Goal: Task Accomplishment & Management: Manage account settings

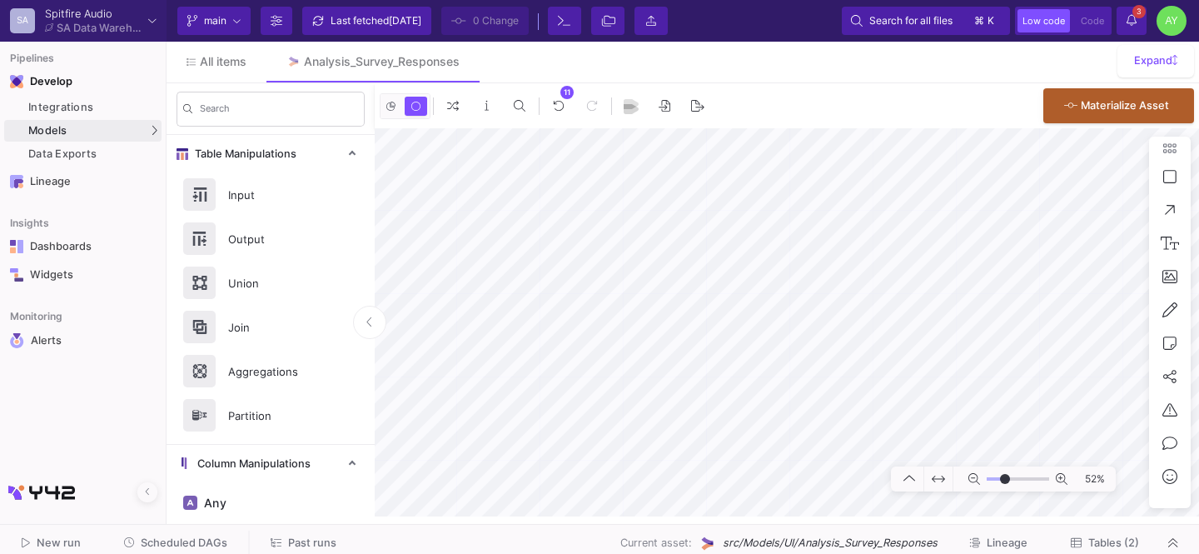
scroll to position [1014, 0]
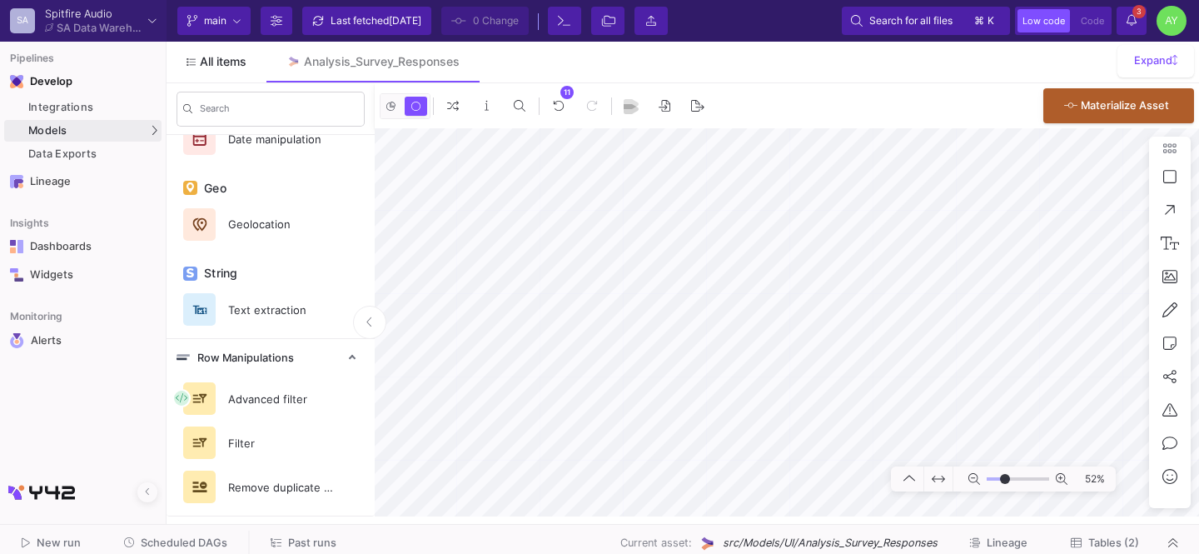
click at [232, 61] on span "All items" at bounding box center [223, 61] width 47 height 13
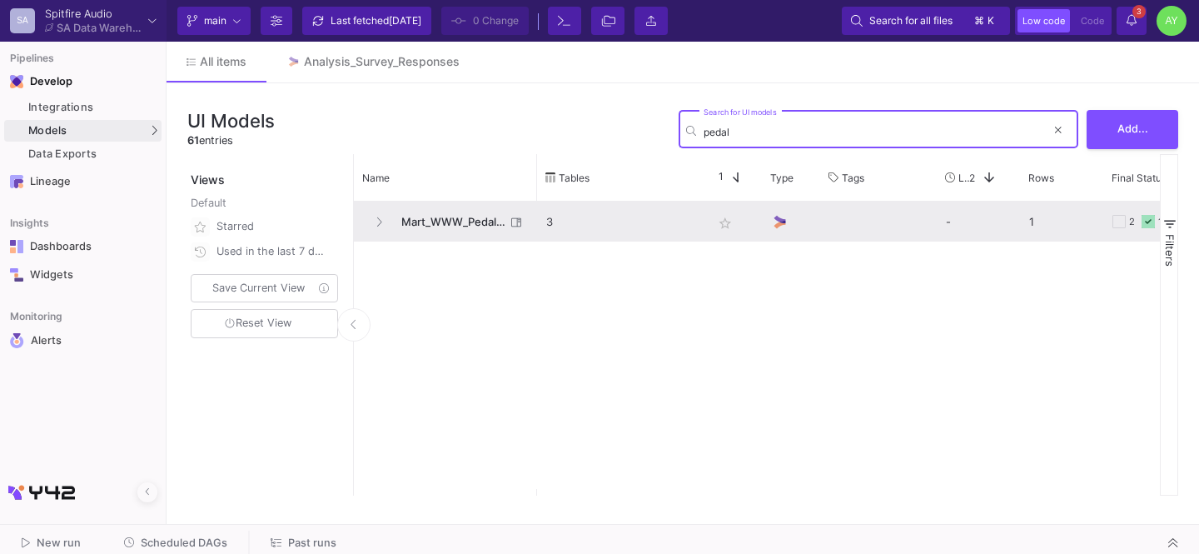
type input "pedal"
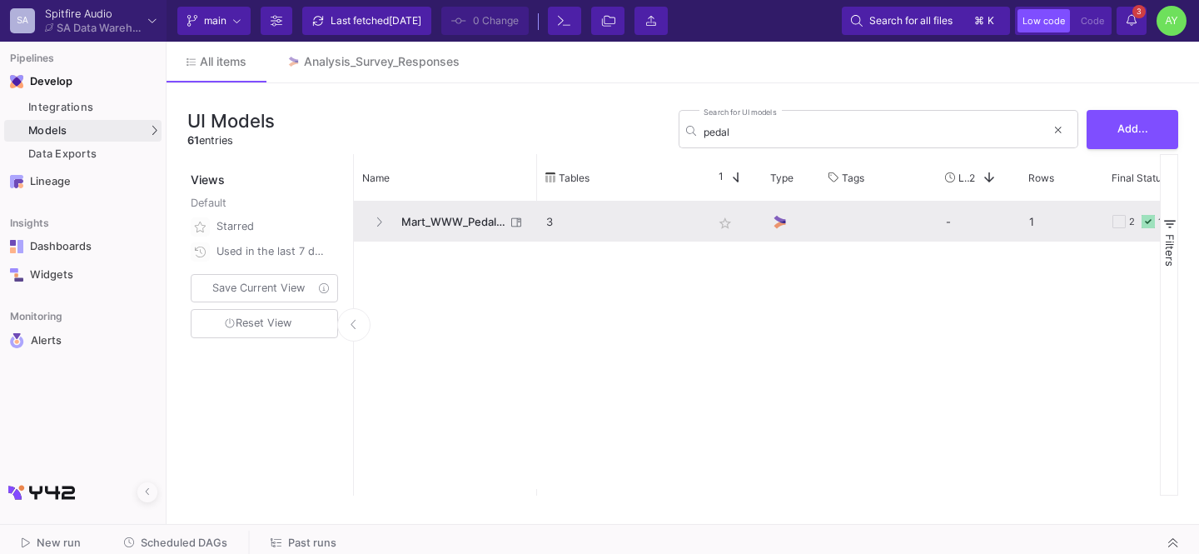
click at [431, 220] on span "Mart_WWW_Pedal_Sales" at bounding box center [448, 221] width 114 height 39
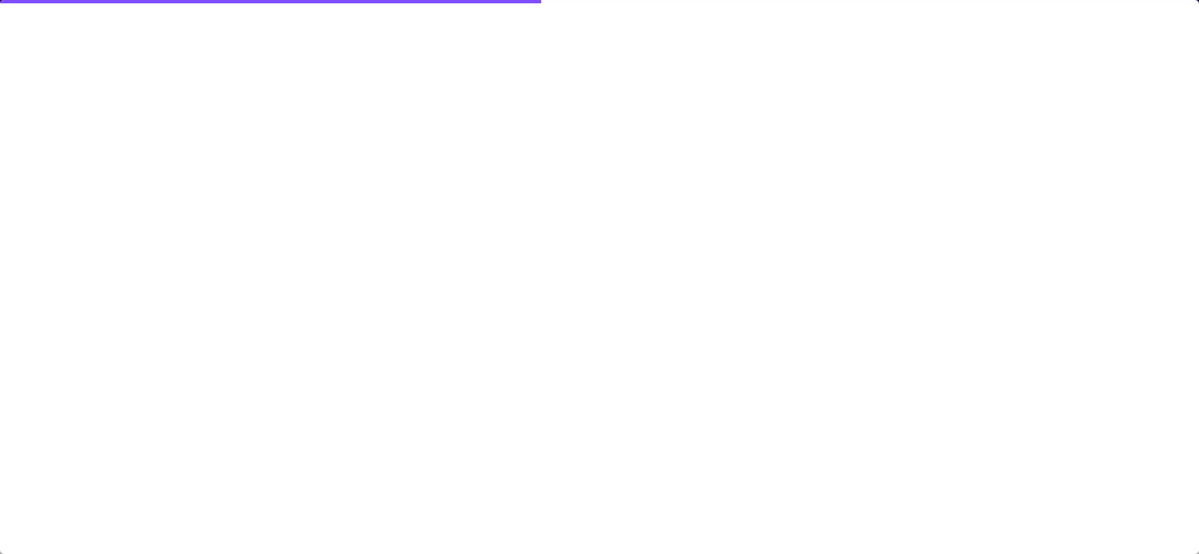
type input "-20"
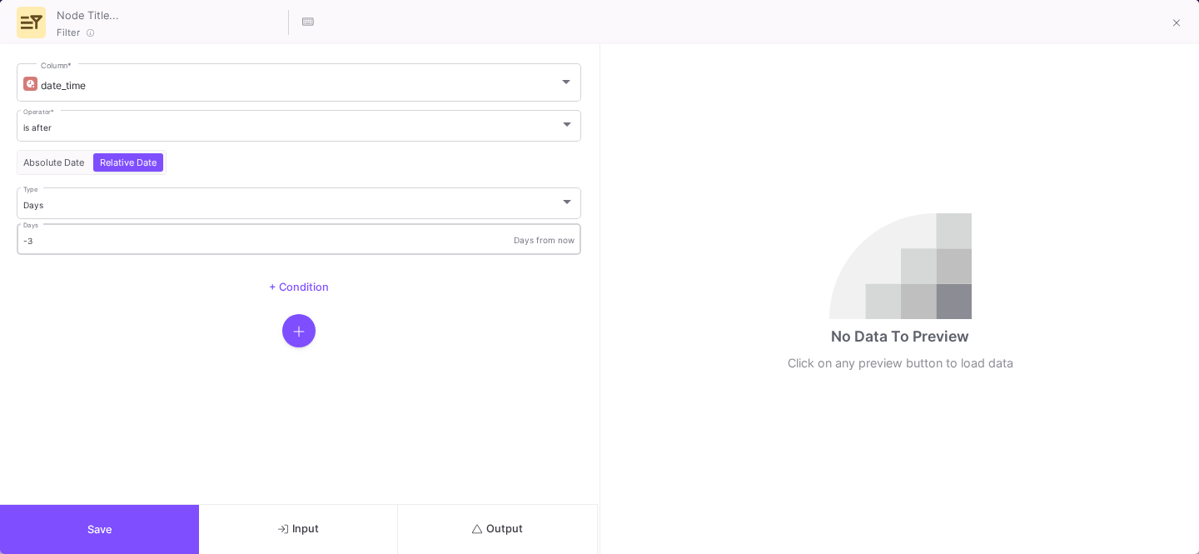
click at [76, 246] on div "-3 Days" at bounding box center [268, 238] width 491 height 34
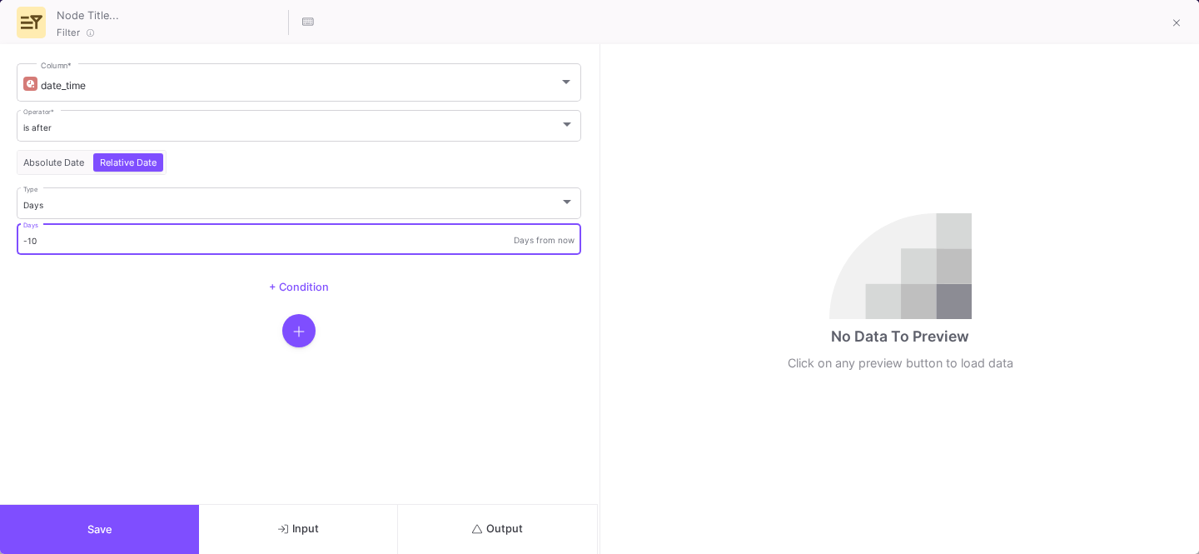
type input "-10"
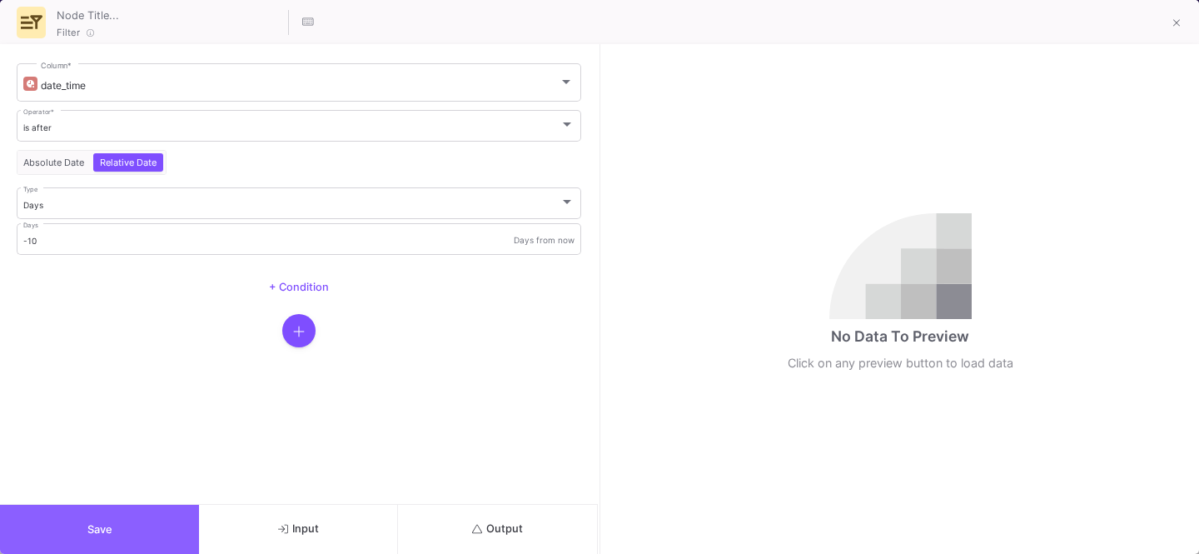
click at [59, 509] on button "Save" at bounding box center [99, 529] width 199 height 49
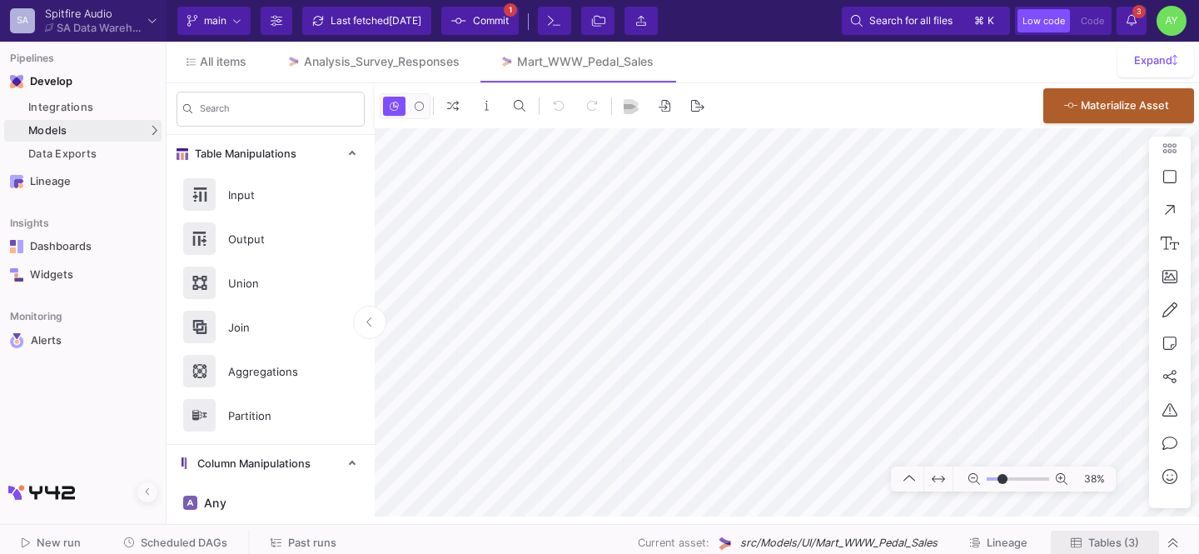
click at [1084, 539] on span "Tables (3)" at bounding box center [1105, 542] width 68 height 12
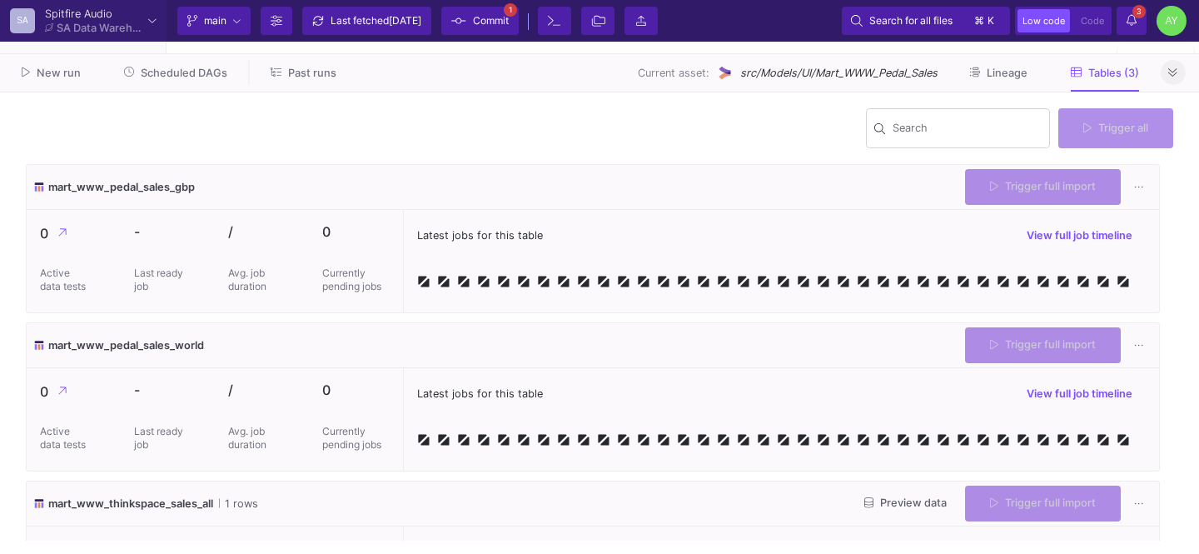
type input "-20"
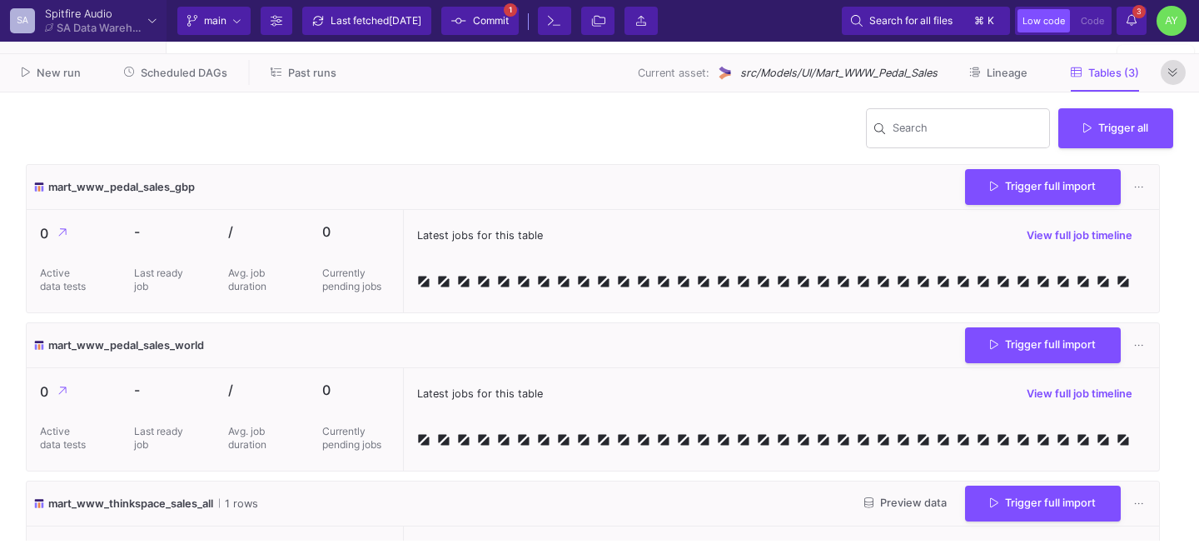
click at [1179, 73] on button at bounding box center [1173, 72] width 25 height 25
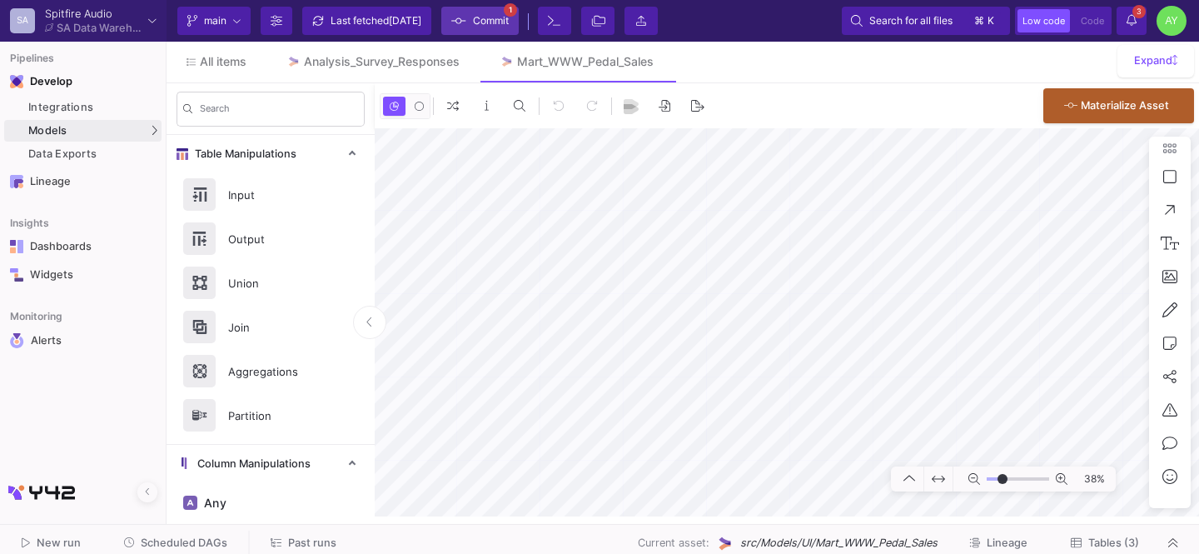
click at [489, 12] on span "Commit" at bounding box center [491, 20] width 36 height 25
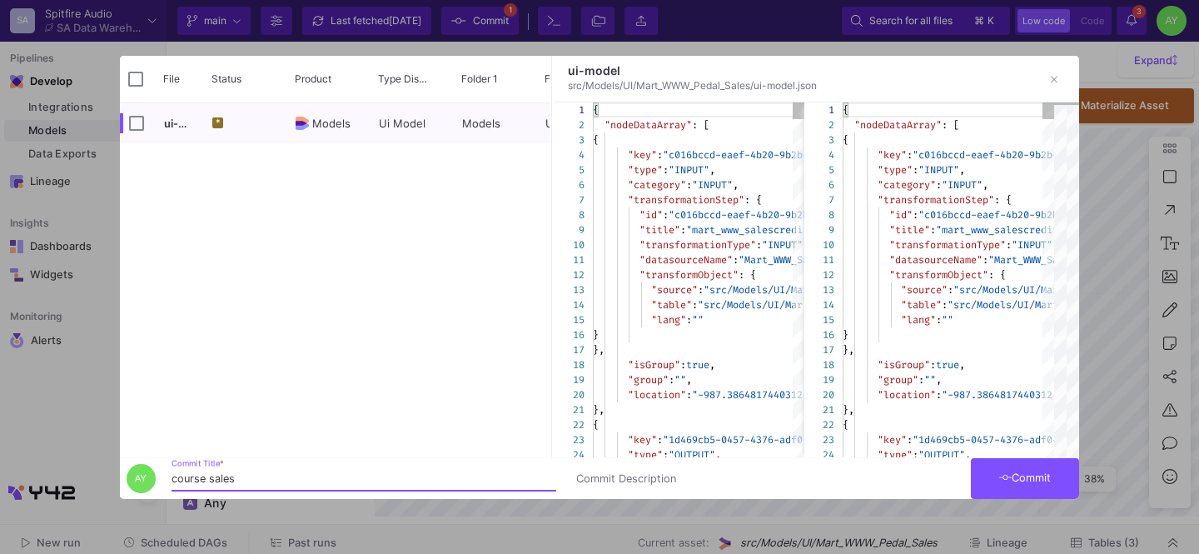
type input "course sales"
click at [1026, 466] on button "Commit" at bounding box center [1025, 478] width 108 height 41
